Goal: Communication & Community: Answer question/provide support

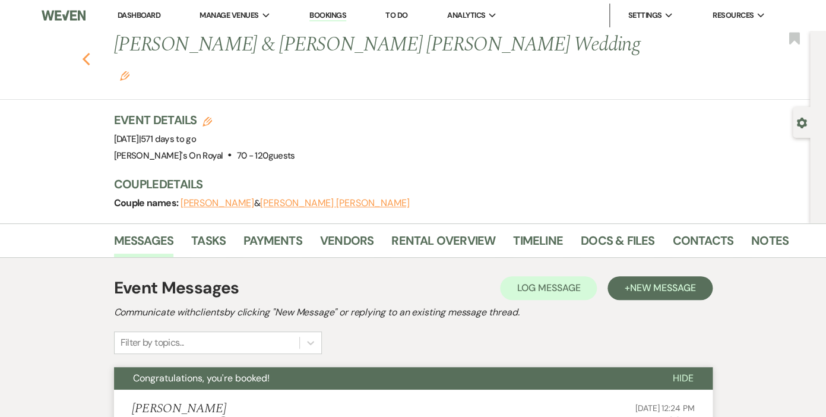
click at [86, 53] on use "button" at bounding box center [86, 59] width 8 height 13
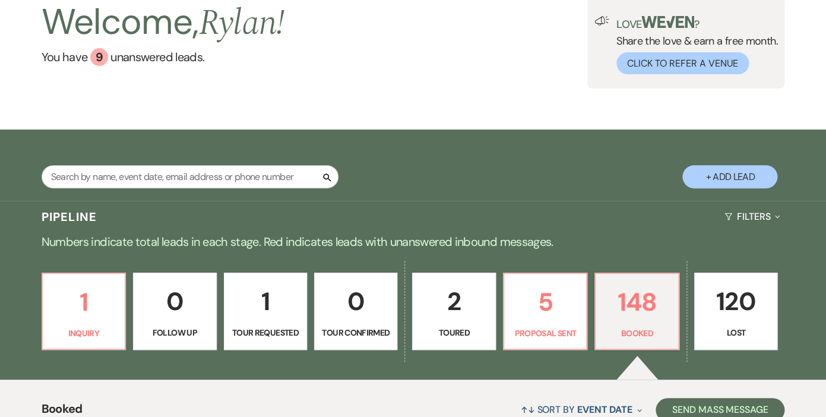
scroll to position [76, 0]
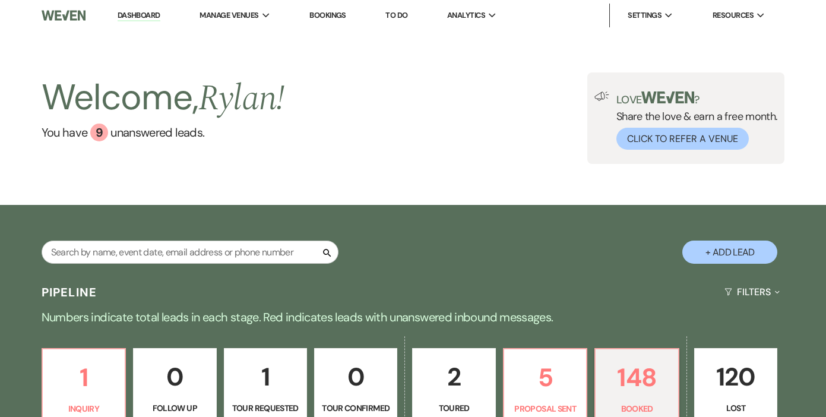
scroll to position [76, 0]
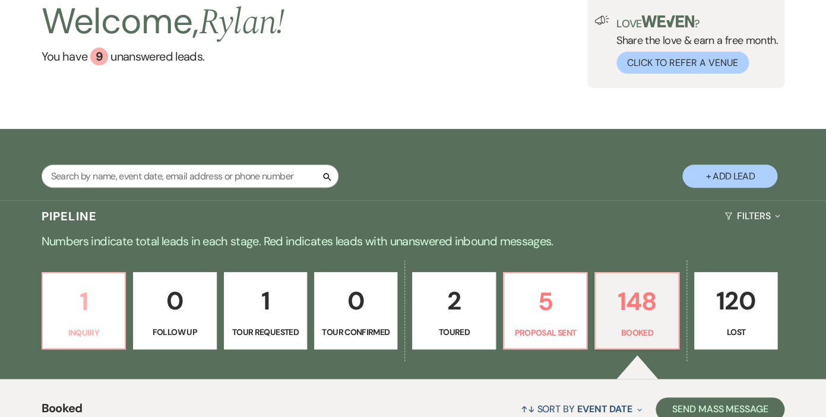
click at [96, 305] on p "1" at bounding box center [84, 302] width 68 height 40
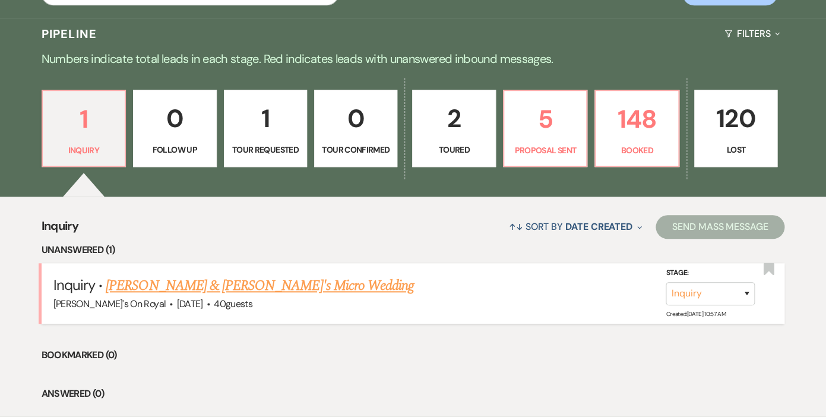
scroll to position [263, 0]
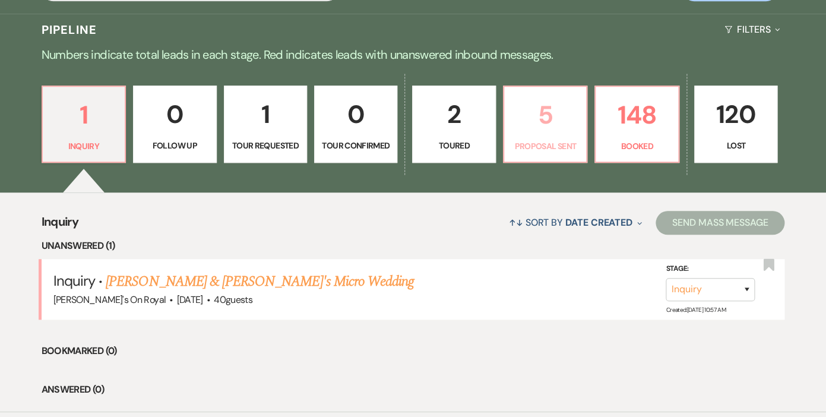
click at [538, 121] on p "5" at bounding box center [546, 115] width 68 height 40
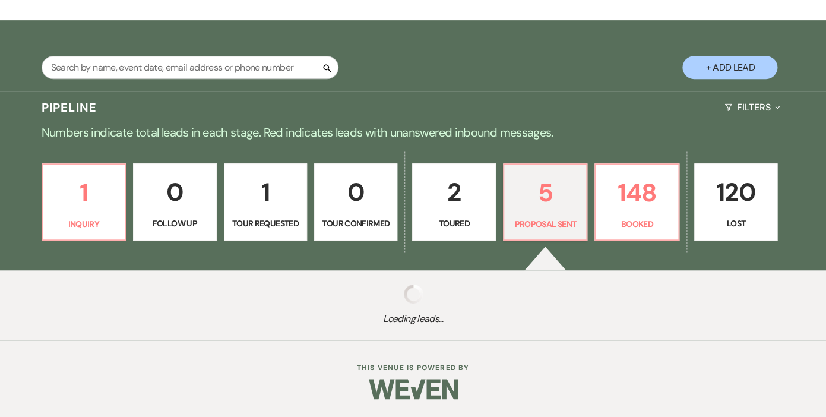
scroll to position [185, 0]
select select "6"
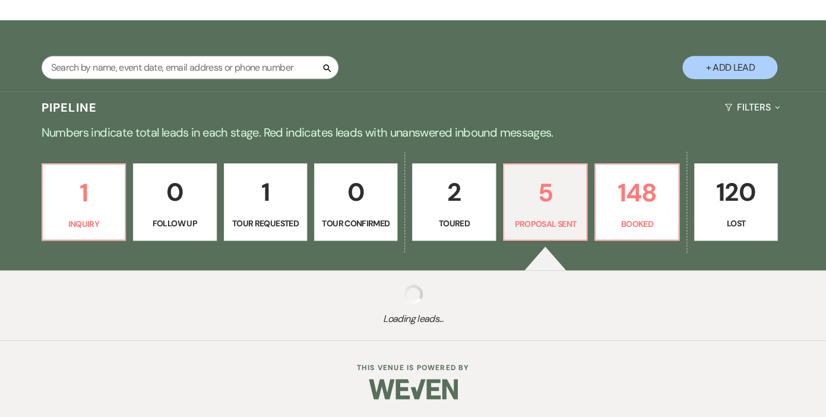
select select "6"
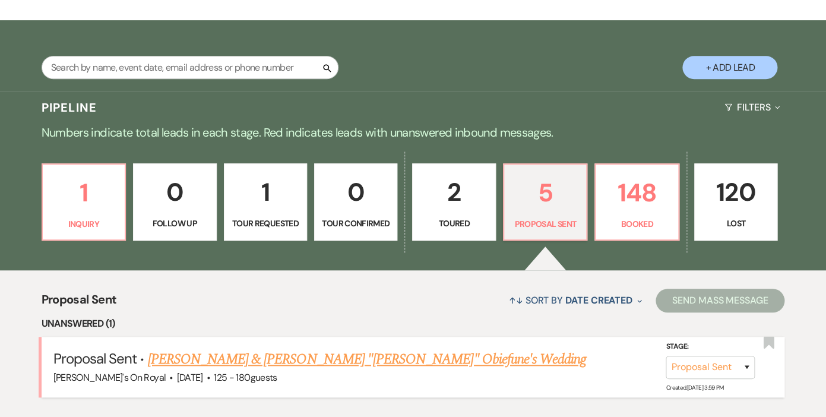
click at [361, 355] on link "Uva Dayalan & Chineme "Chin" Obiefune's Wedding" at bounding box center [366, 359] width 439 height 21
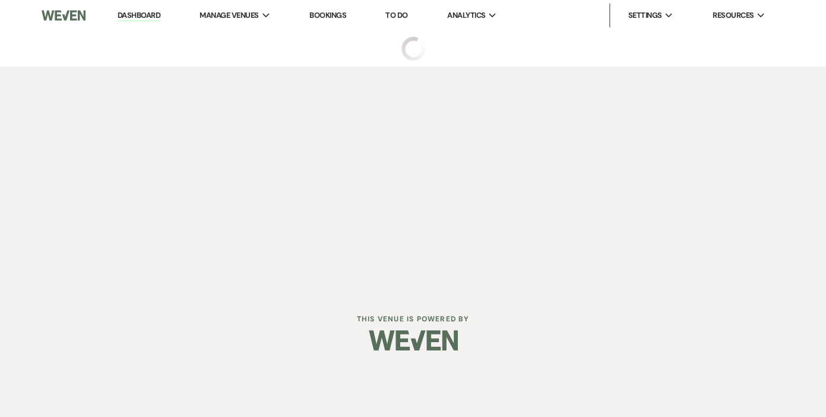
select select "6"
select select "20"
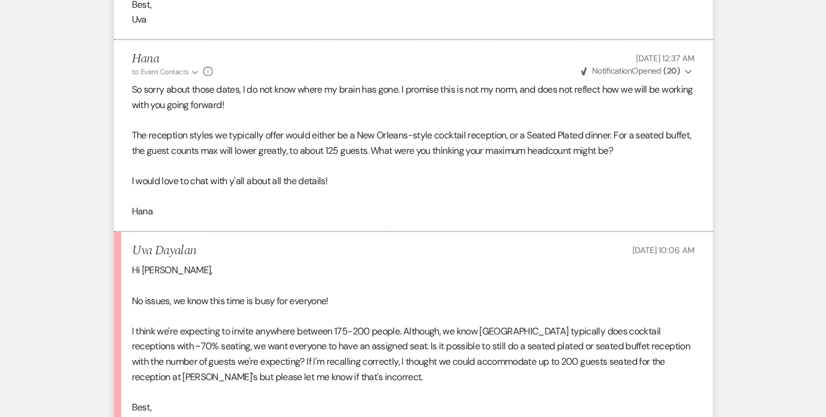
scroll to position [2146, 0]
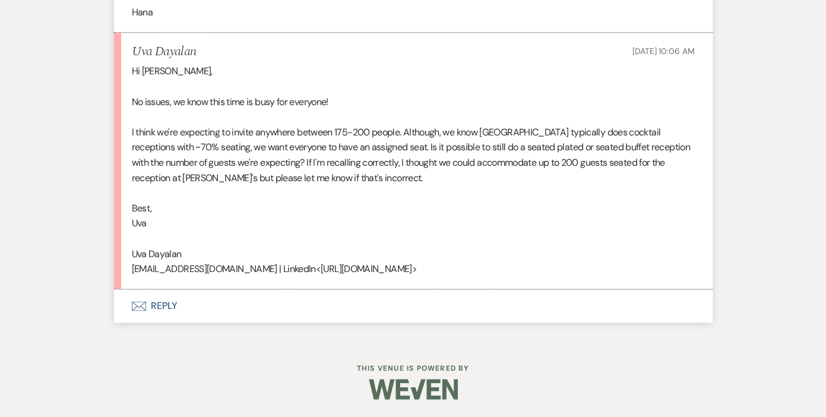
click at [166, 302] on button "Envelope Reply" at bounding box center [413, 305] width 599 height 33
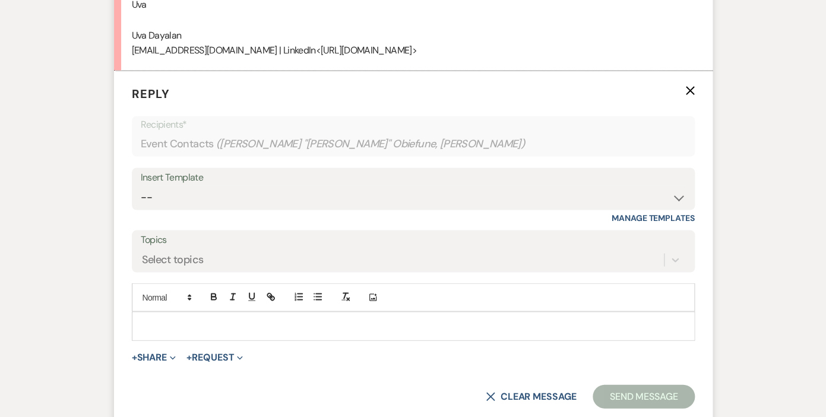
scroll to position [2350, 0]
click at [172, 332] on p at bounding box center [413, 324] width 544 height 13
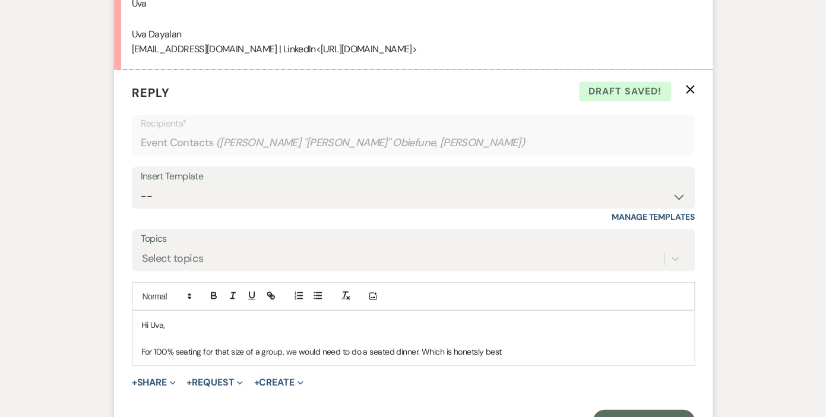
click at [468, 358] on p "For 100% seating for that size of a group, we would need to do a seated dinner.…" at bounding box center [413, 351] width 544 height 13
click at [514, 358] on p "For 100% seating for that size of a group, we would need to do a seated dinner.…" at bounding box center [413, 351] width 544 height 13
click at [181, 332] on p "Hi Uva," at bounding box center [413, 324] width 544 height 13
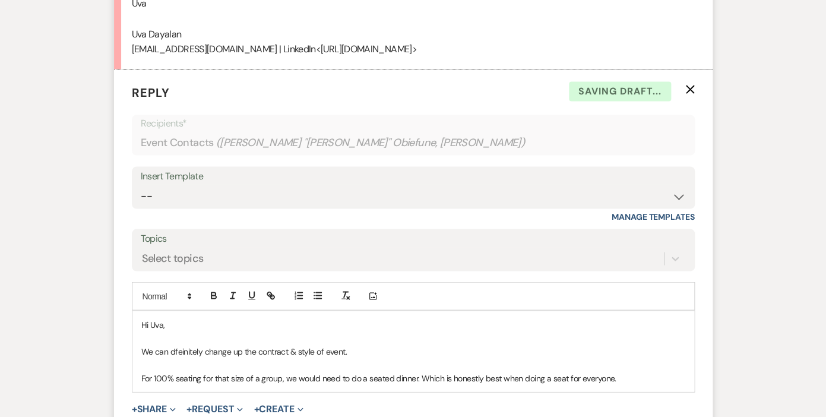
click at [191, 358] on p "We can dfeinitely change up the contract & style of event." at bounding box center [413, 351] width 544 height 13
click at [364, 358] on p "We can definitely change up the contract & style of event." at bounding box center [413, 351] width 544 height 13
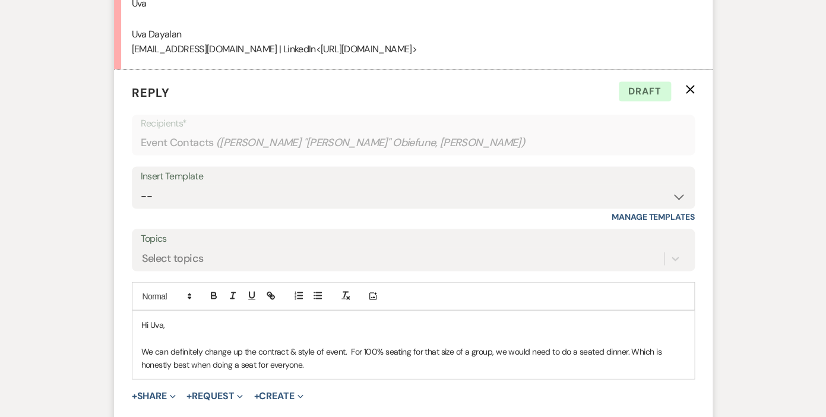
click at [409, 367] on p "We can definitely change up the contract & style of event. For 100% seating for…" at bounding box center [413, 358] width 544 height 27
click at [316, 372] on p "We can definitely change up the contract & style of event. For 100% seating, fo…" at bounding box center [413, 358] width 544 height 27
click at [372, 372] on p "We can definitely change up the contract & style of event. For 100% seating, fo…" at bounding box center [413, 358] width 544 height 27
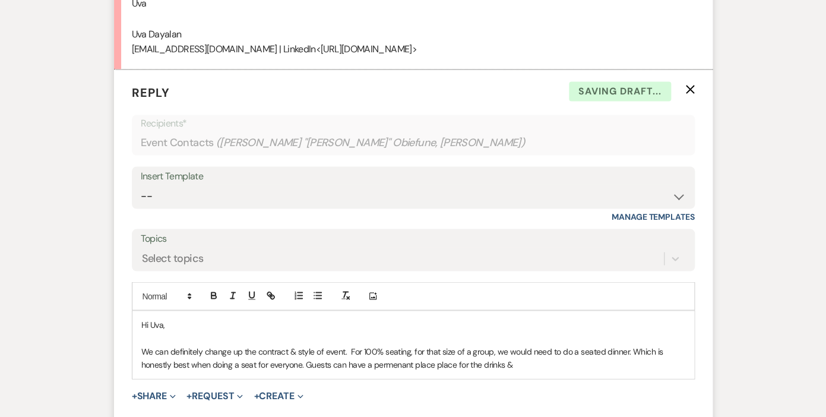
click at [512, 372] on p "We can definitely change up the contract & style of event. For 100% seating, fo…" at bounding box center [413, 358] width 544 height 27
click at [392, 372] on p "We can definitely change up the contract & style of event. For 100% seating, fo…" at bounding box center [413, 358] width 544 height 27
click at [544, 372] on p "We can definitely change up the contract & style of event. For 100% seating, fo…" at bounding box center [413, 358] width 544 height 27
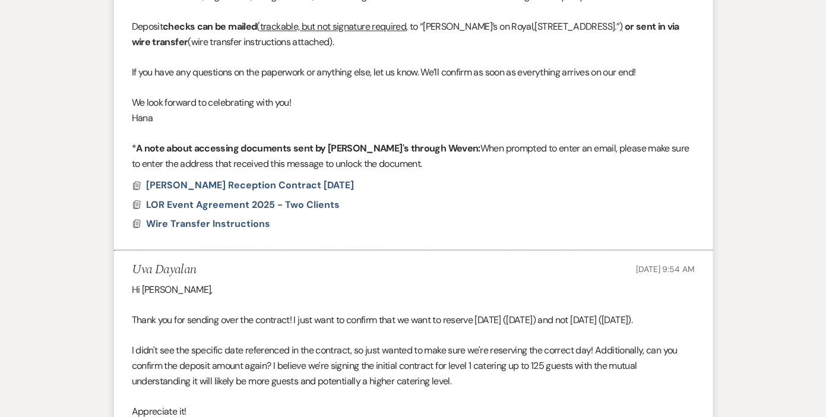
scroll to position [0, 0]
